Goal: Check status

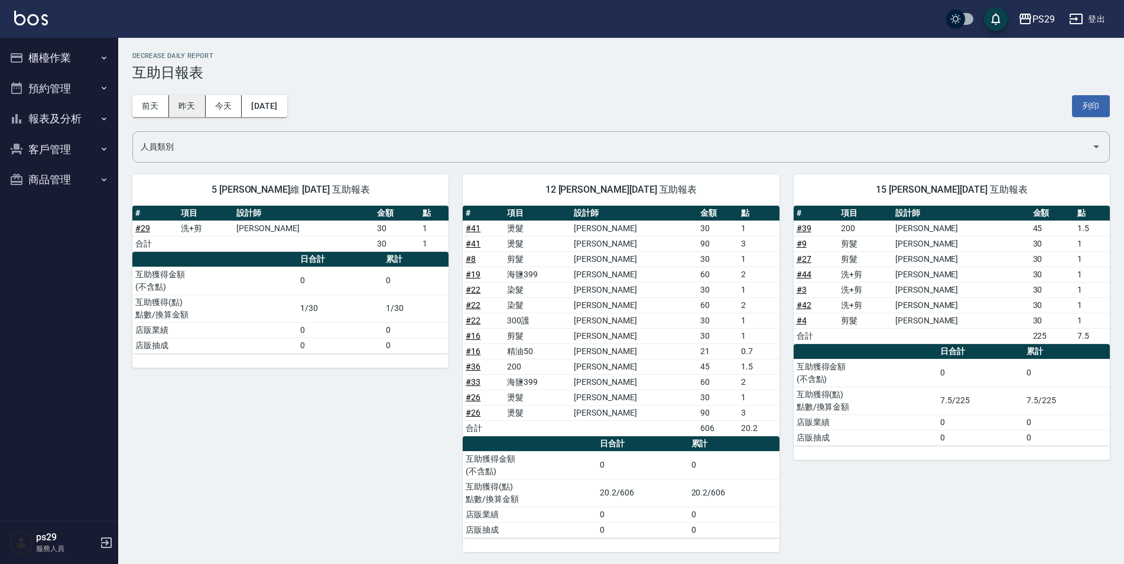
click at [199, 100] on button "昨天" at bounding box center [187, 106] width 37 height 22
click at [225, 91] on div "[DATE] [DATE] [DATE] [DATE] 列印" at bounding box center [621, 106] width 978 height 50
click at [225, 100] on button "今天" at bounding box center [224, 106] width 37 height 22
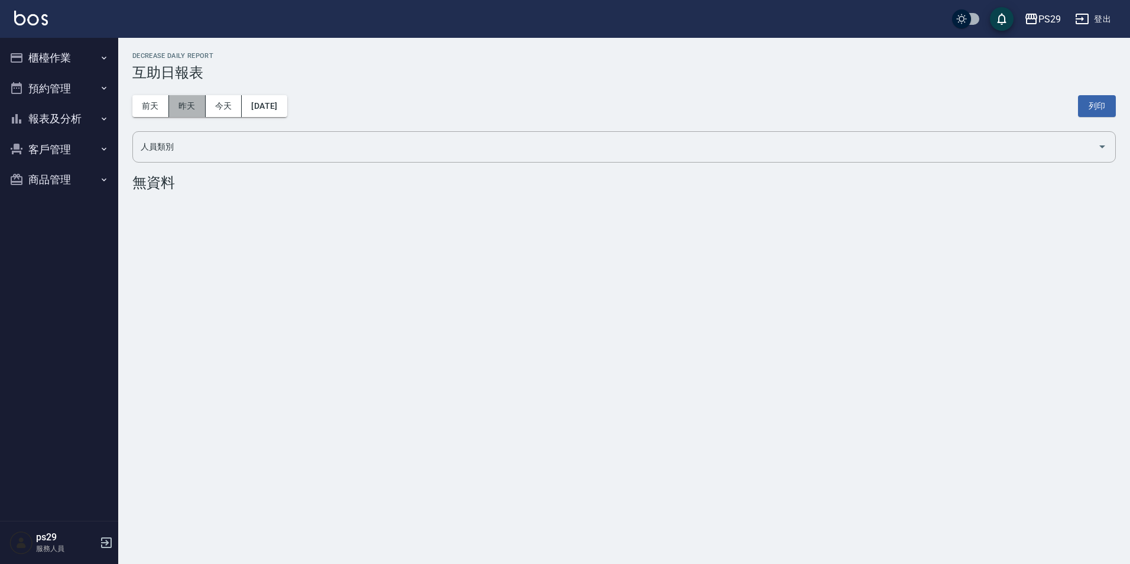
click at [186, 106] on button "昨天" at bounding box center [187, 106] width 37 height 22
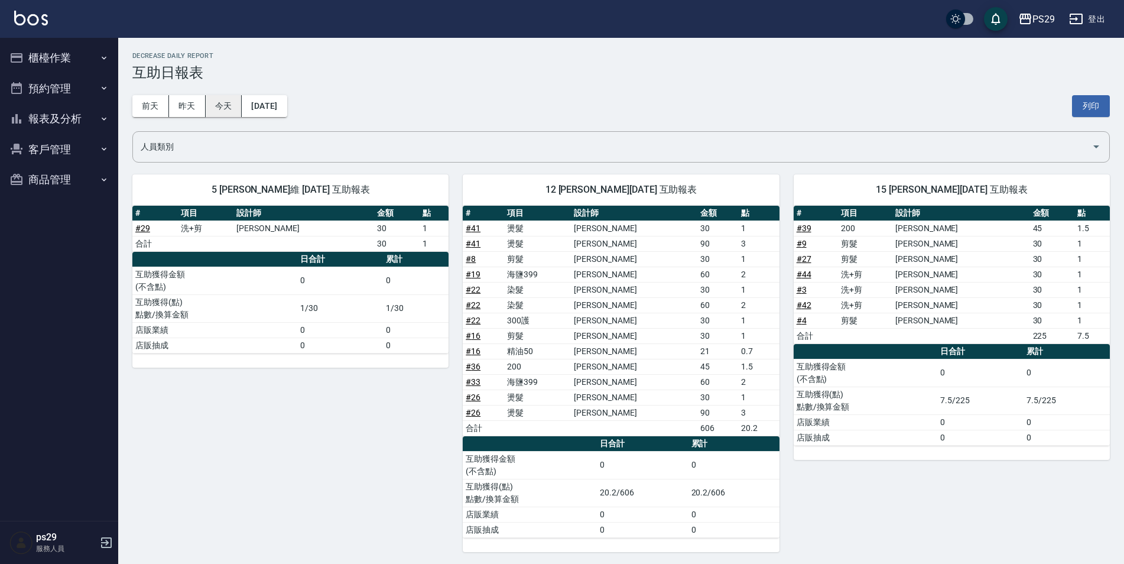
click at [240, 116] on button "今天" at bounding box center [224, 106] width 37 height 22
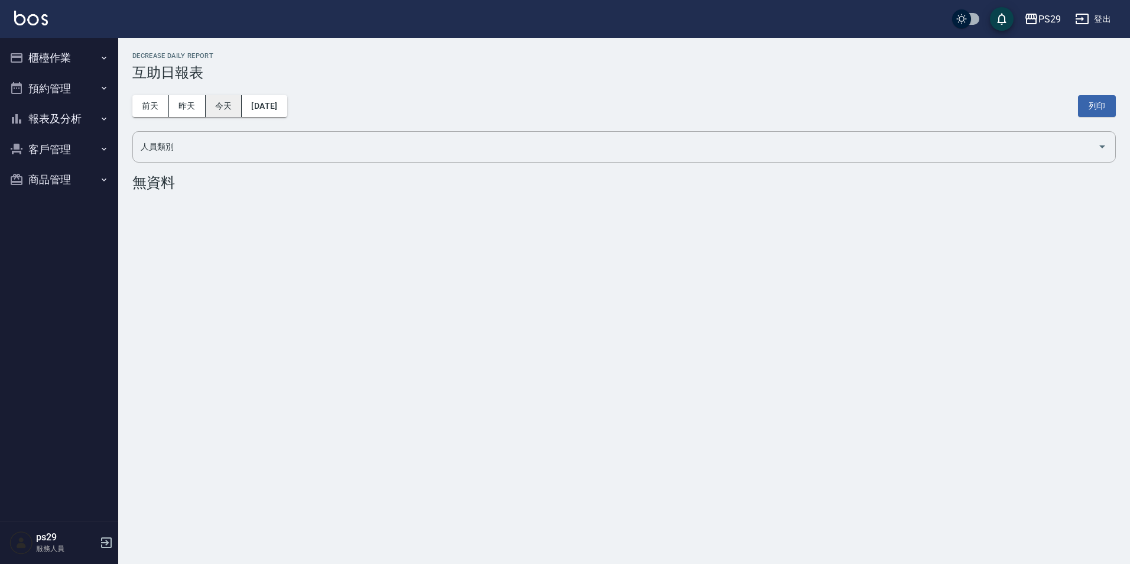
click at [233, 106] on button "今天" at bounding box center [224, 106] width 37 height 22
click at [181, 115] on button "昨天" at bounding box center [187, 106] width 37 height 22
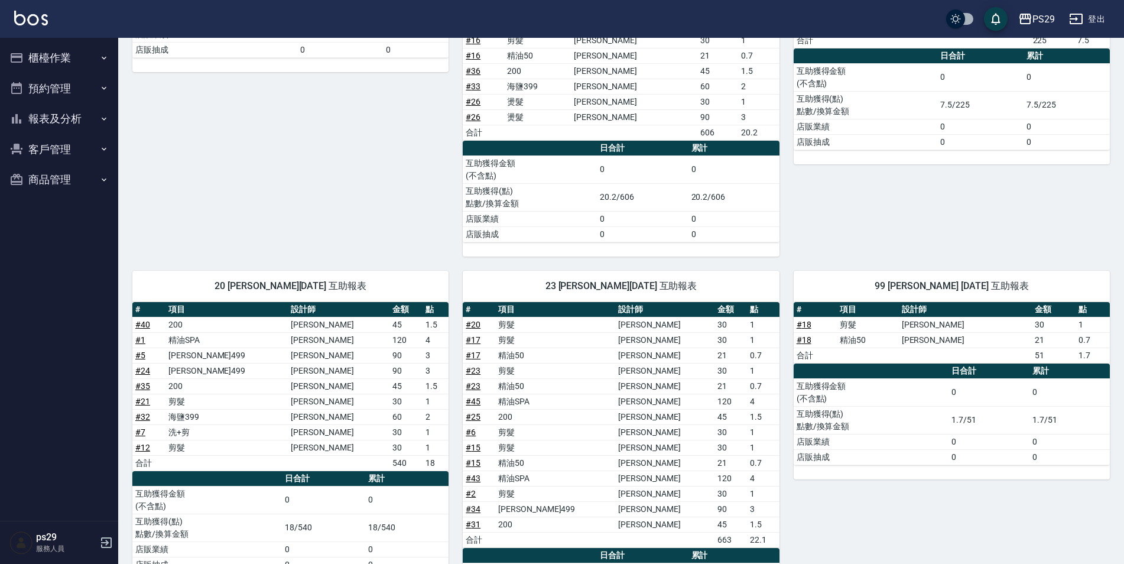
scroll to position [410, 0]
